Goal: Find specific page/section: Find specific page/section

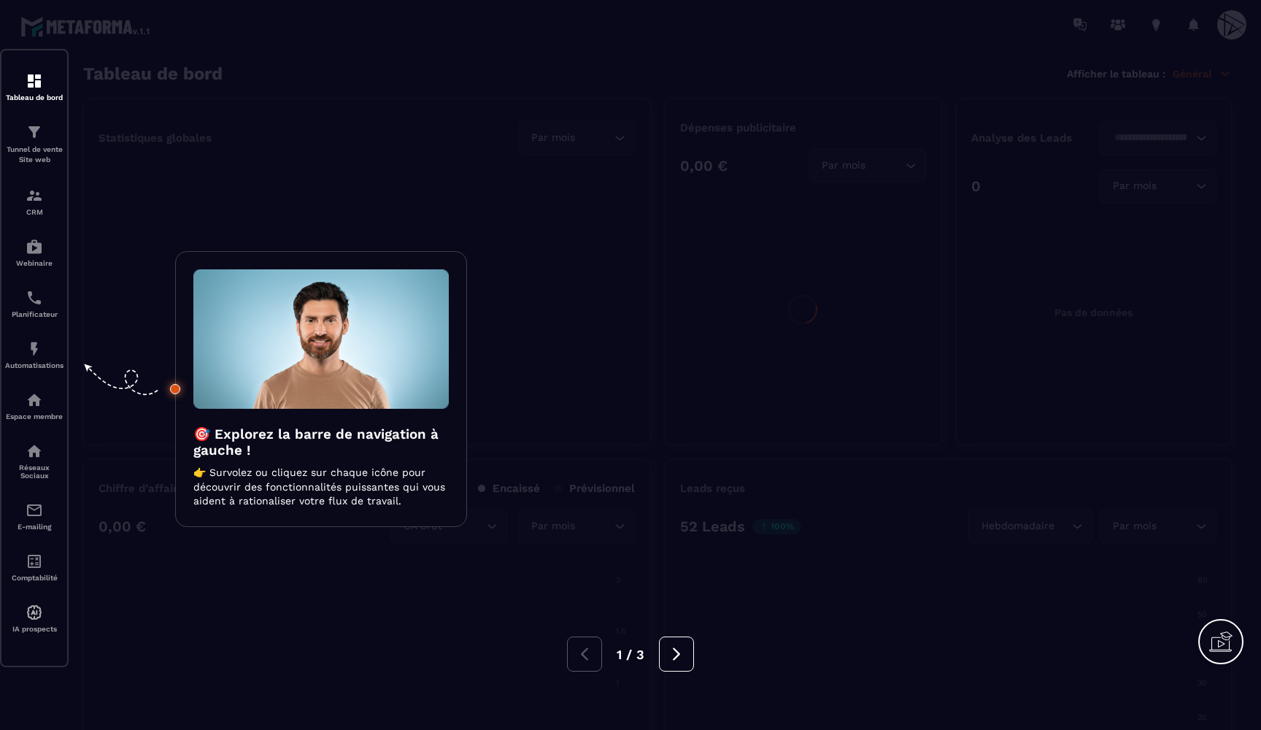
click at [560, 83] on div at bounding box center [630, 365] width 1261 height 730
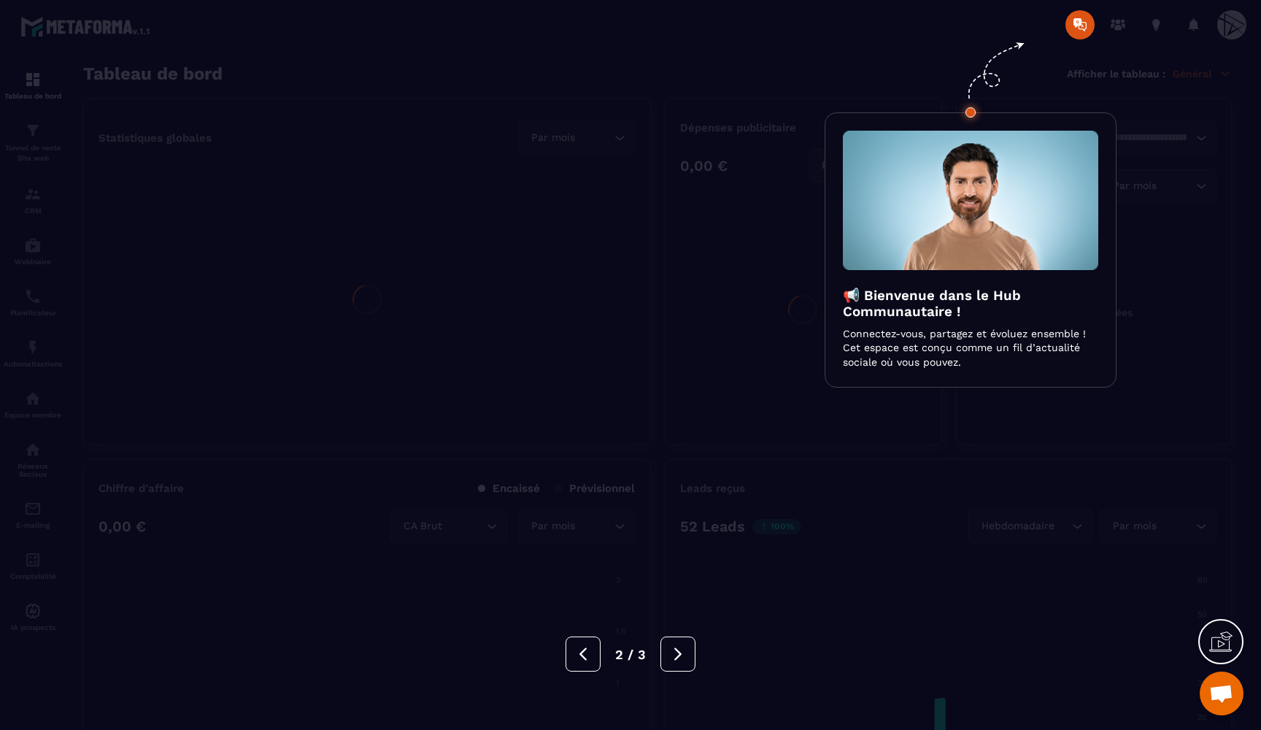
click at [560, 83] on div at bounding box center [630, 365] width 1261 height 730
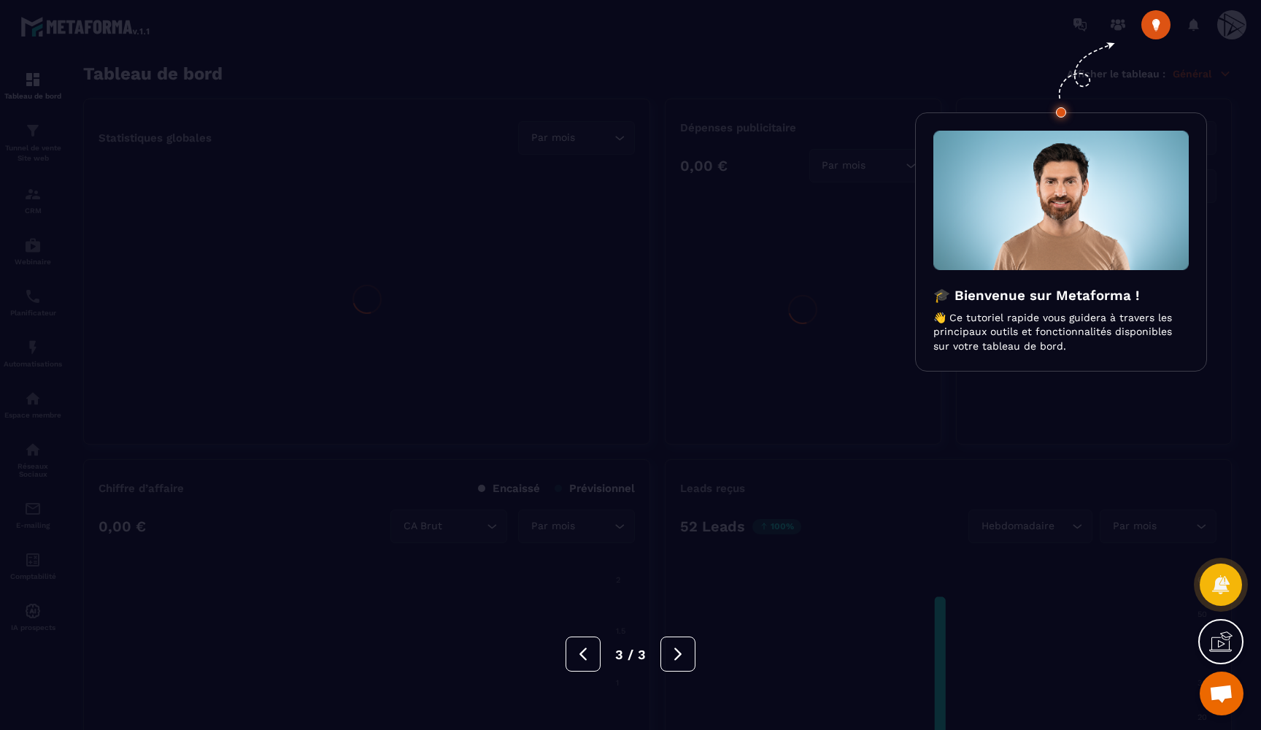
click at [560, 83] on div at bounding box center [630, 365] width 1261 height 730
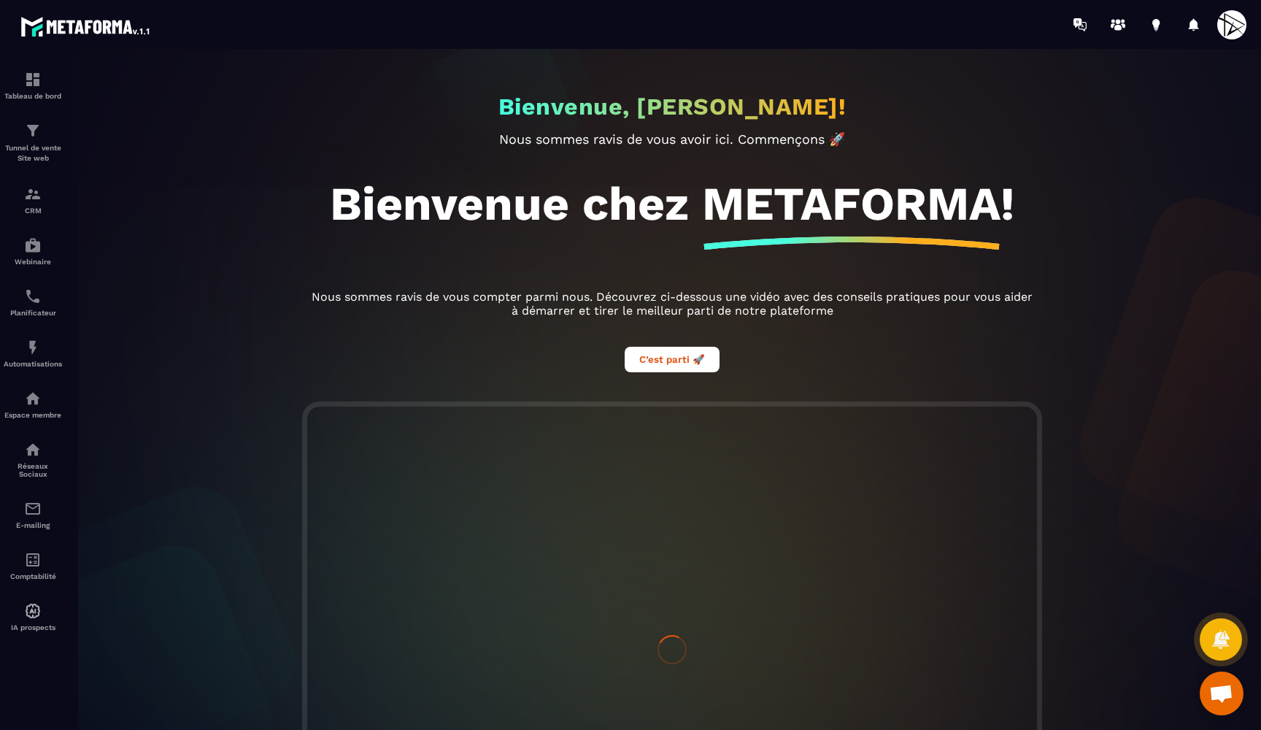
click at [560, 83] on div "Bienvenue, [PERSON_NAME]! Nous sommes [PERSON_NAME] de vous avoir ici. Commenço…" at bounding box center [672, 225] width 759 height 353
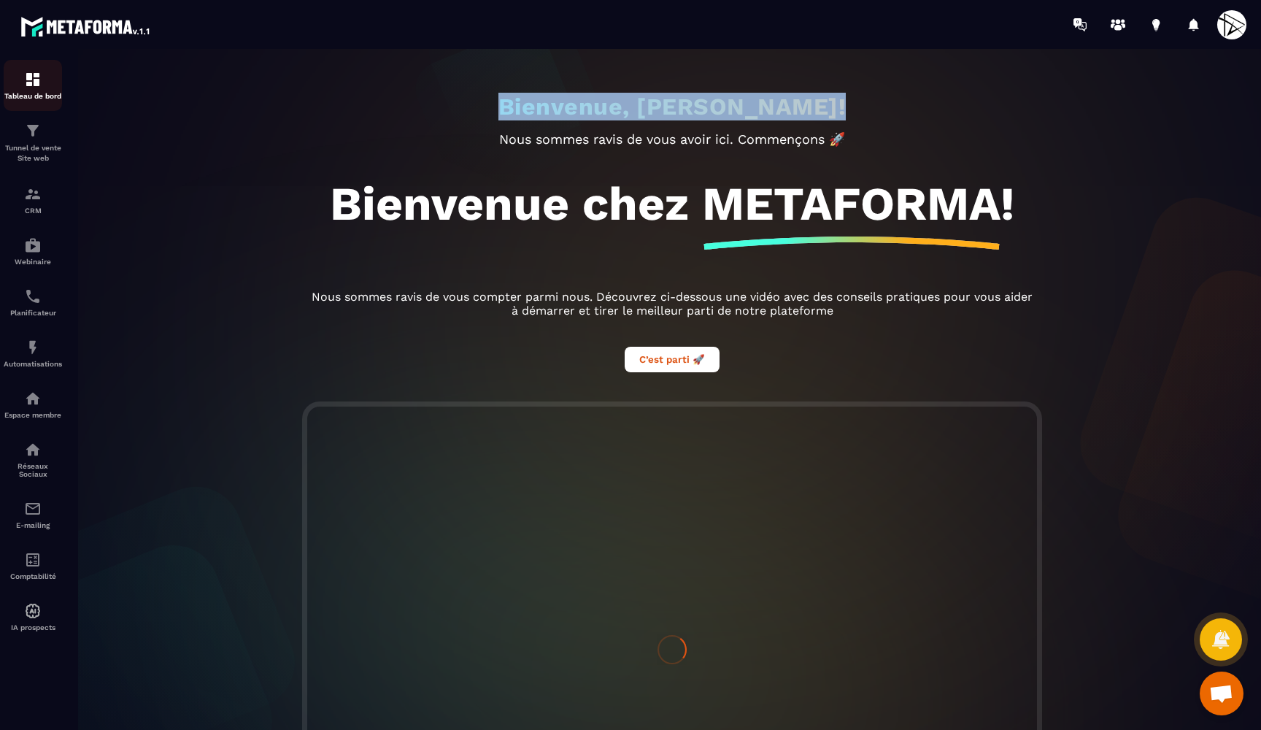
click at [19, 92] on p "Tableau de bord" at bounding box center [33, 96] width 58 height 8
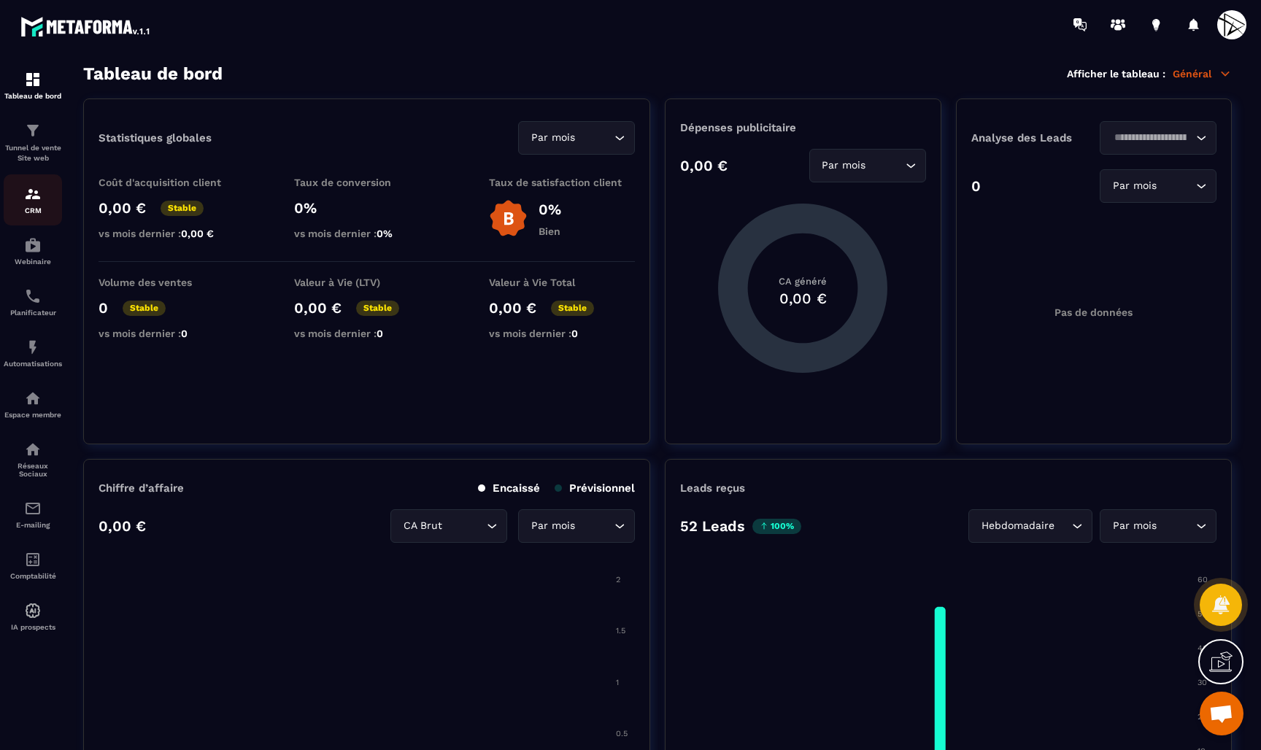
click at [31, 204] on div "CRM" at bounding box center [33, 199] width 58 height 29
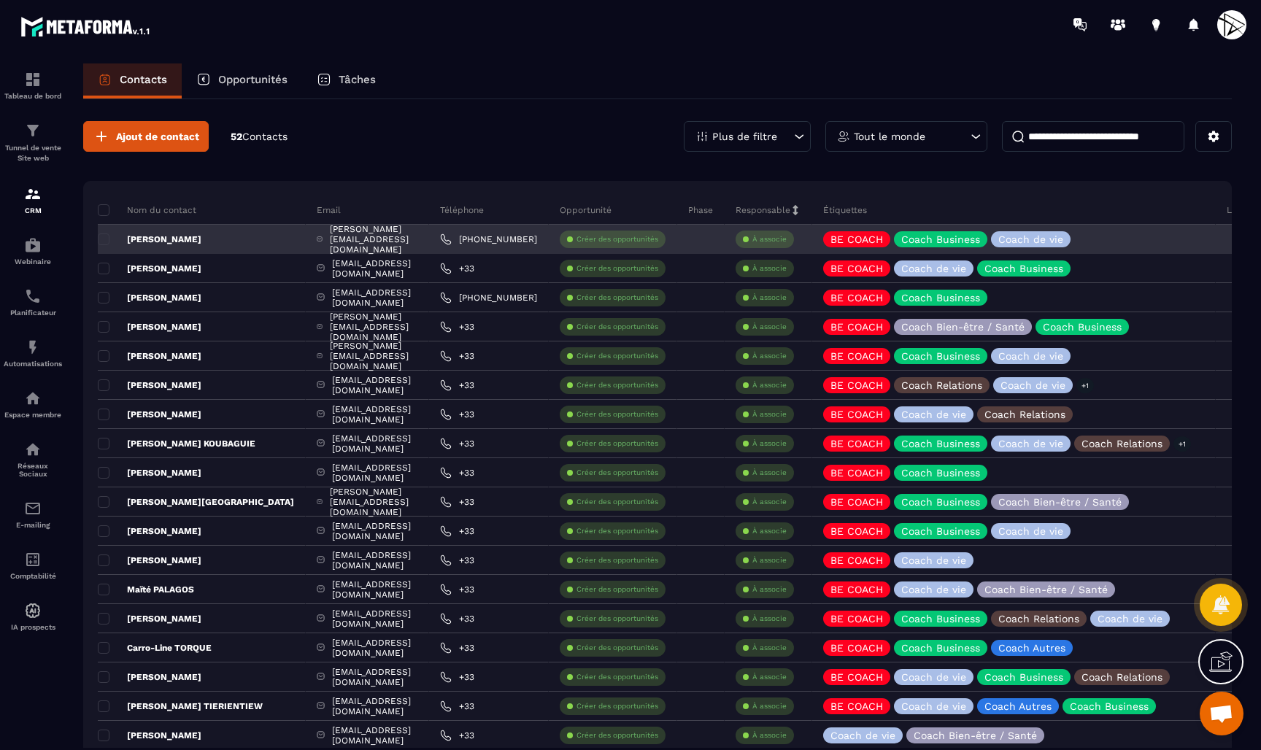
click at [198, 240] on div "[PERSON_NAME]" at bounding box center [202, 239] width 208 height 29
